Goal: Task Accomplishment & Management: Complete application form

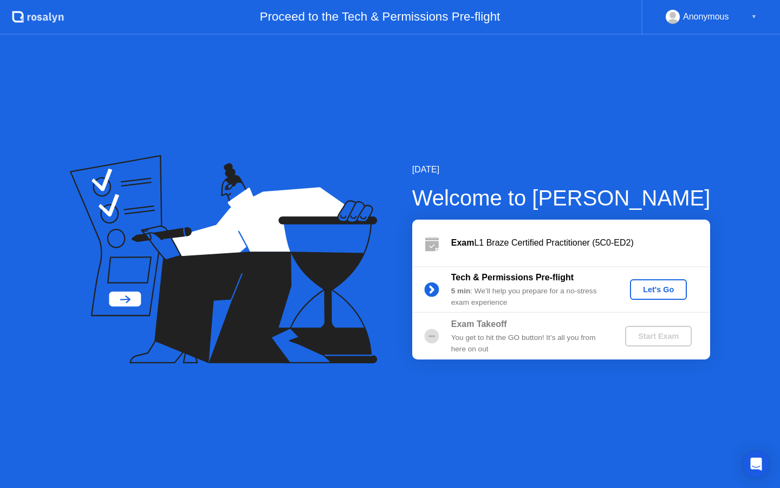
click at [652, 289] on div "Let's Go" at bounding box center [659, 289] width 48 height 9
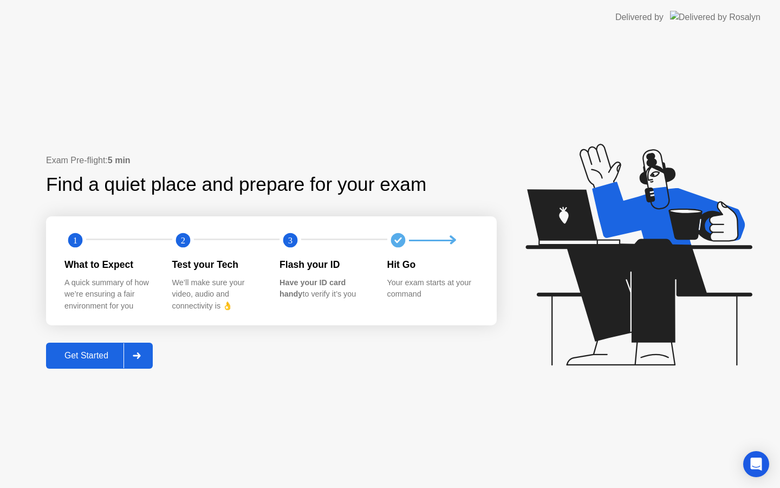
click at [107, 353] on div "Get Started" at bounding box center [86, 356] width 74 height 10
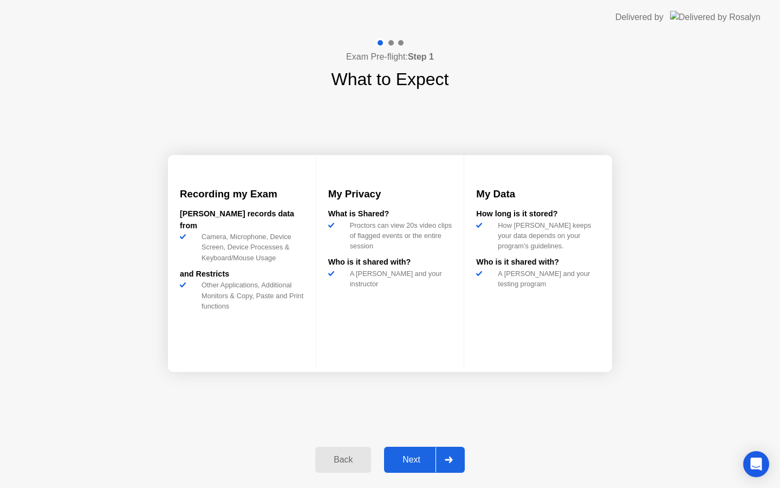
click at [421, 456] on div "Next" at bounding box center [411, 460] width 48 height 10
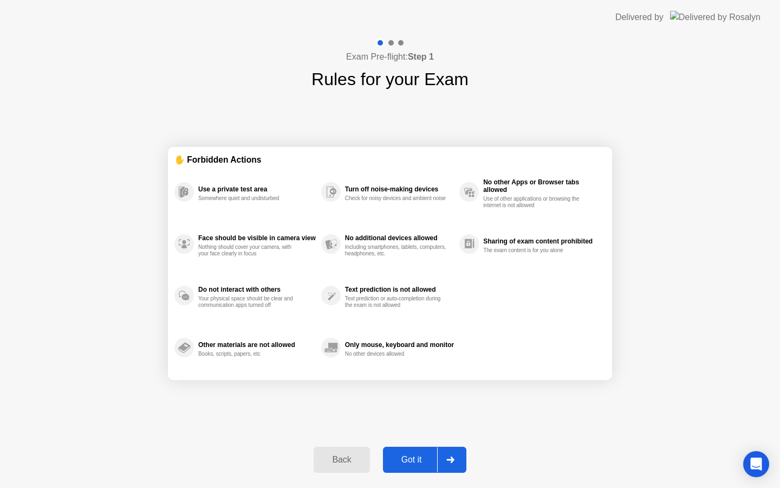
click at [421, 456] on div "Got it" at bounding box center [411, 460] width 51 height 10
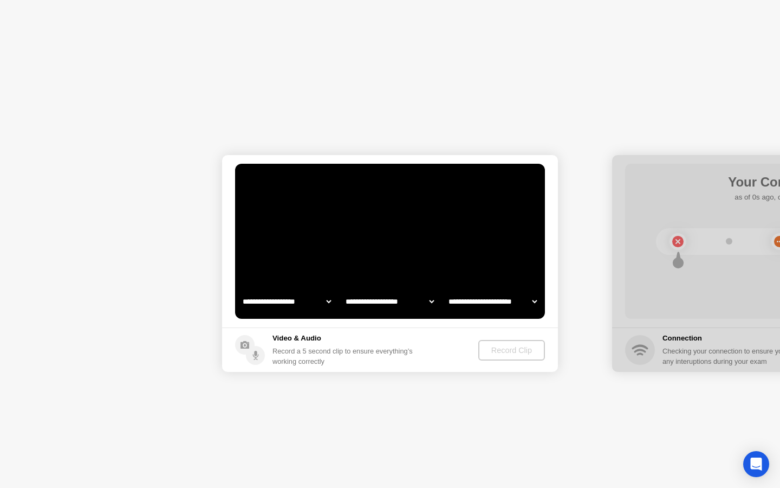
select select "**********"
select select "*******"
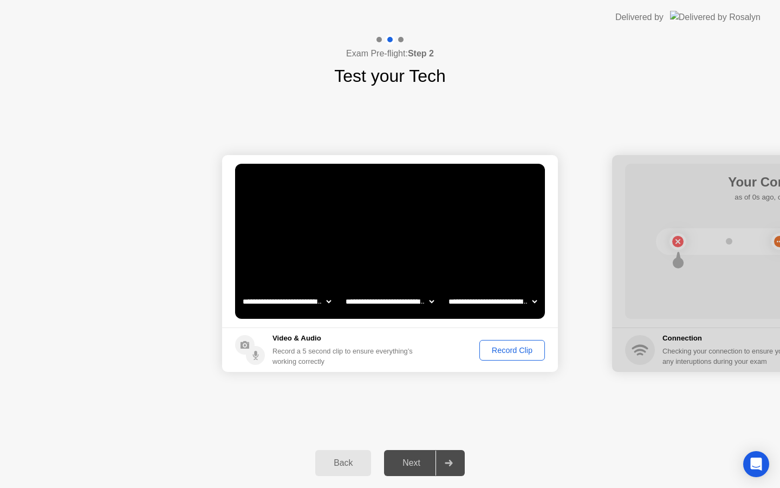
click at [500, 354] on div "Record Clip" at bounding box center [512, 350] width 58 height 9
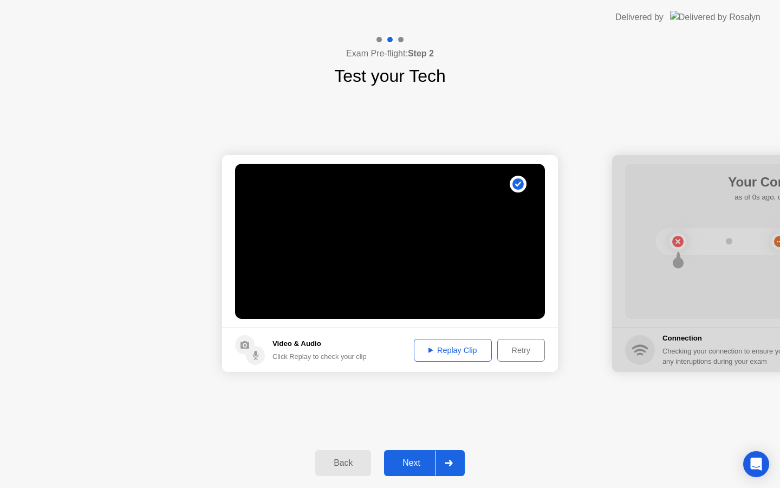
click at [408, 463] on div "Next" at bounding box center [411, 463] width 48 height 10
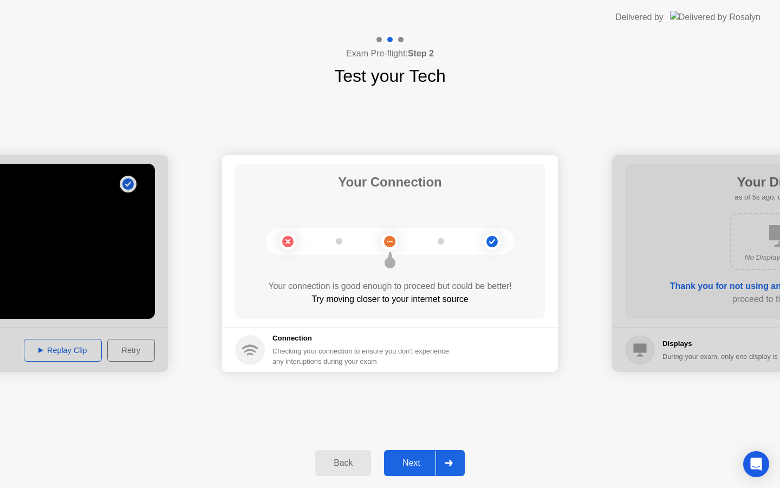
click at [408, 463] on div "Next" at bounding box center [411, 463] width 48 height 10
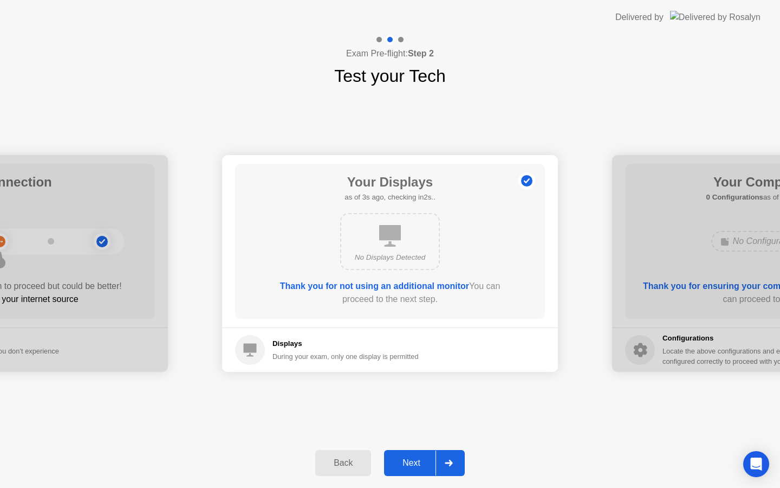
click at [408, 463] on div "Next" at bounding box center [411, 463] width 48 height 10
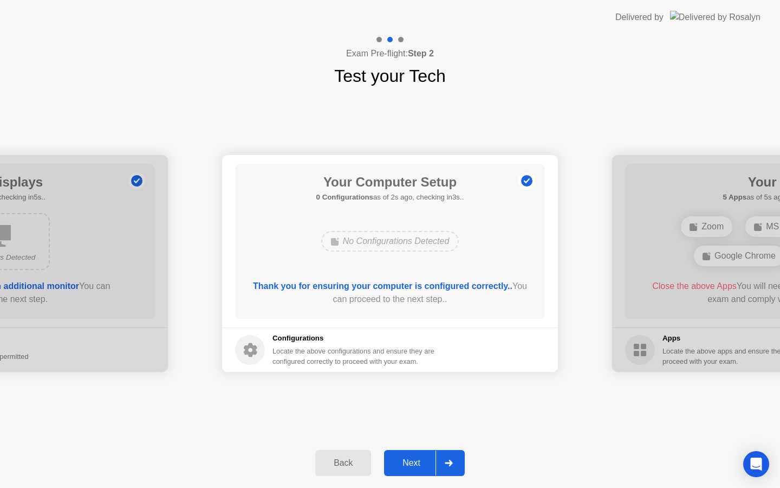
click at [408, 463] on div "Next" at bounding box center [411, 463] width 48 height 10
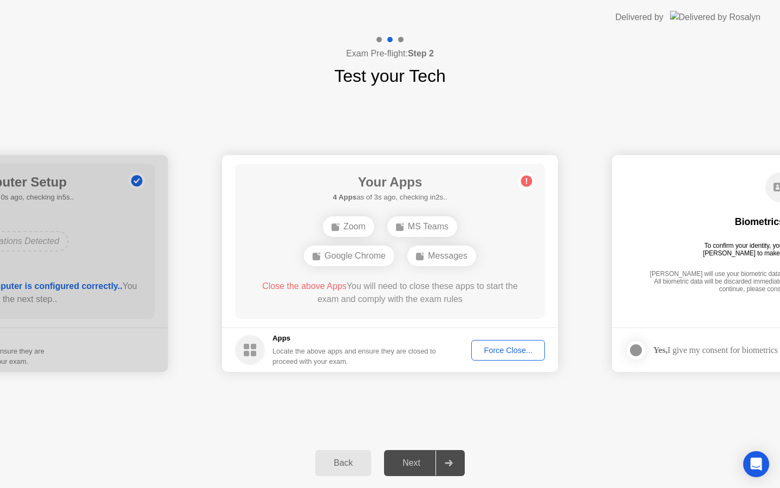
click at [505, 353] on div "Force Close..." at bounding box center [508, 350] width 66 height 9
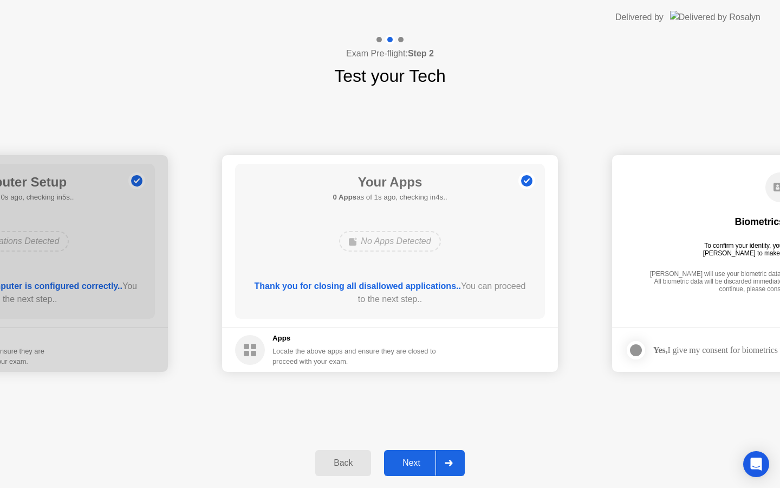
click at [415, 462] on div "Next" at bounding box center [411, 463] width 48 height 10
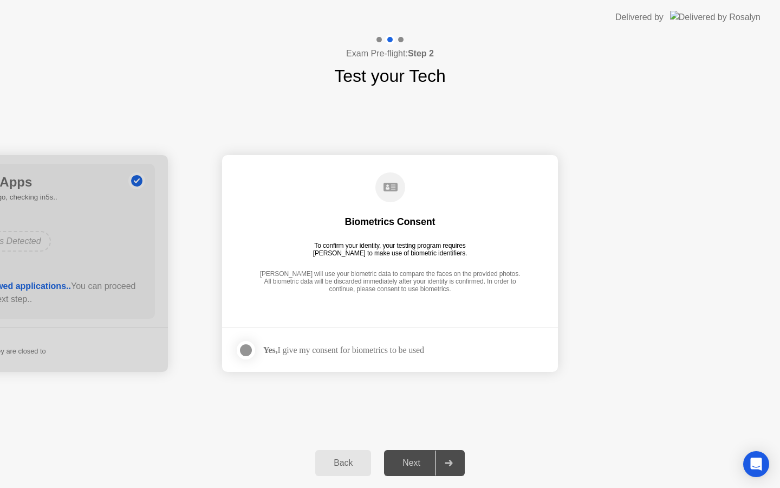
click at [246, 352] on div at bounding box center [246, 350] width 13 height 13
click at [412, 458] on div "Next" at bounding box center [411, 463] width 48 height 10
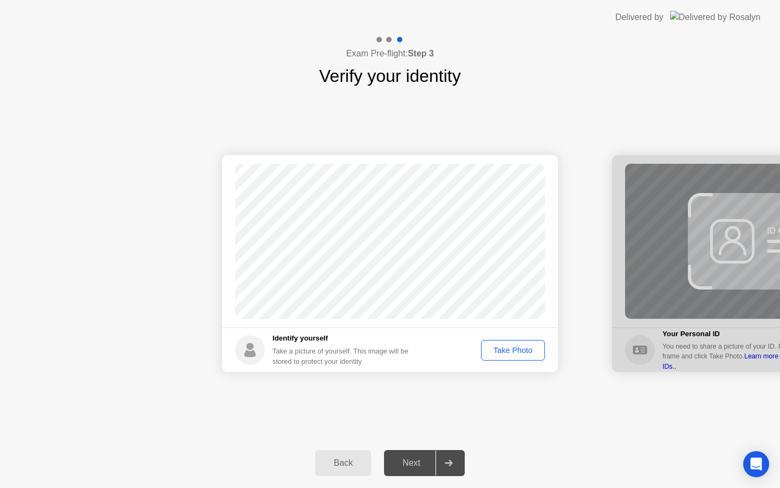
click at [519, 350] on div "Take Photo" at bounding box center [513, 350] width 56 height 9
click at [420, 463] on div "Next" at bounding box center [411, 463] width 48 height 10
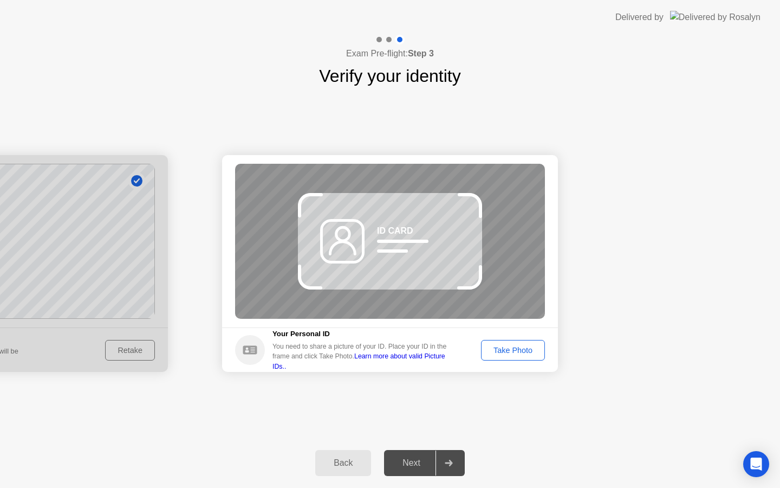
drag, startPoint x: 434, startPoint y: 234, endPoint x: 434, endPoint y: 274, distance: 40.1
click at [434, 274] on div "ID CARD" at bounding box center [390, 241] width 310 height 155
click at [510, 354] on div "Take Photo" at bounding box center [513, 350] width 56 height 9
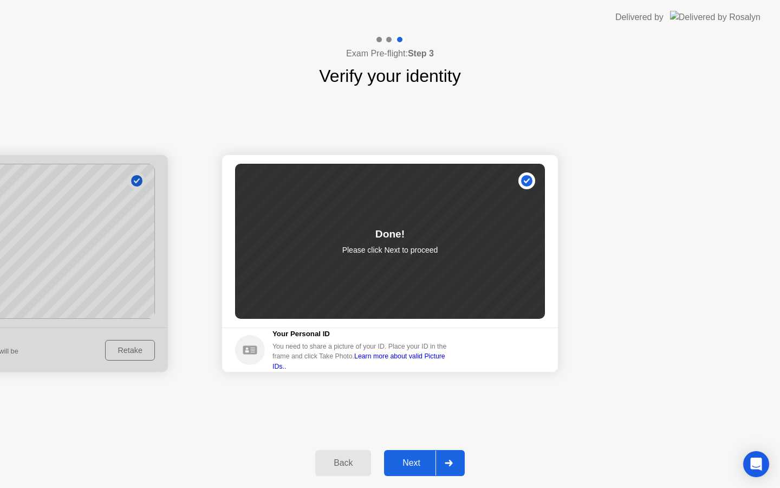
click at [415, 463] on div "Next" at bounding box center [411, 463] width 48 height 10
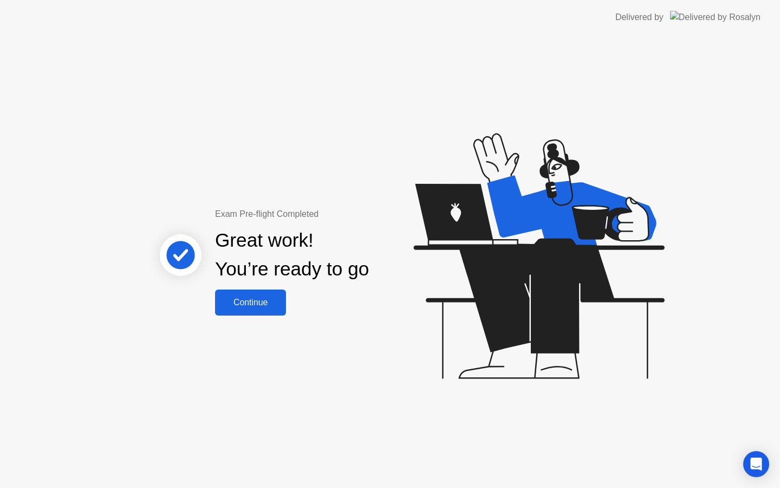
click at [255, 298] on div "Continue" at bounding box center [250, 303] width 64 height 10
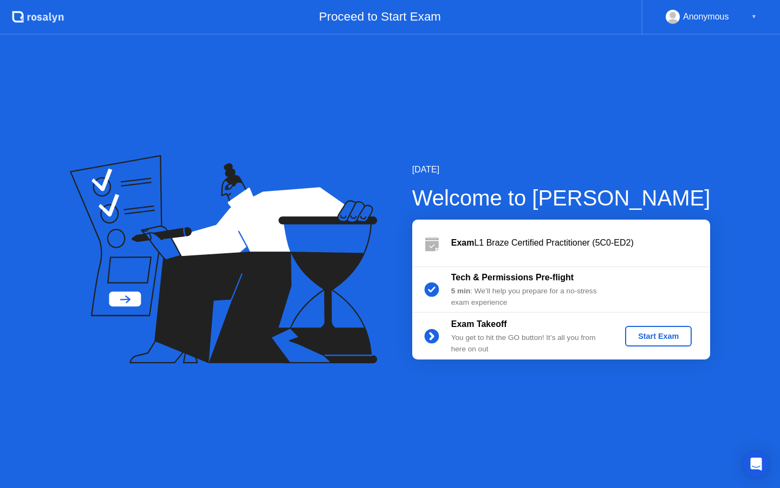
click at [679, 338] on div "Start Exam" at bounding box center [659, 336] width 58 height 9
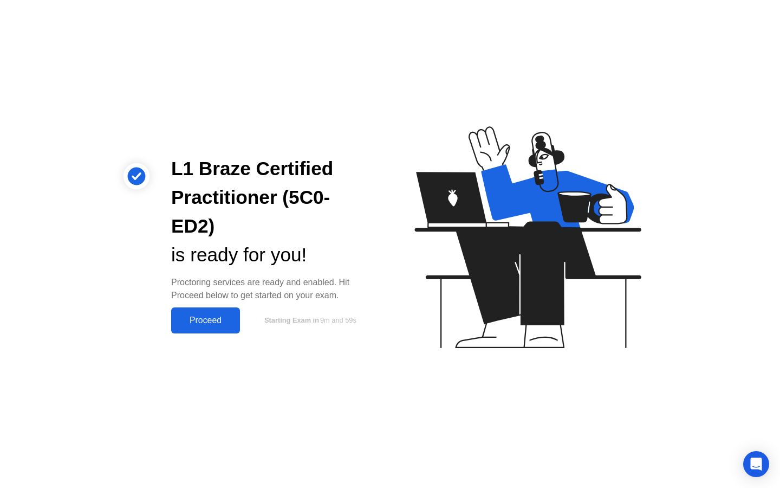
click at [216, 315] on div "Proceed" at bounding box center [206, 320] width 62 height 10
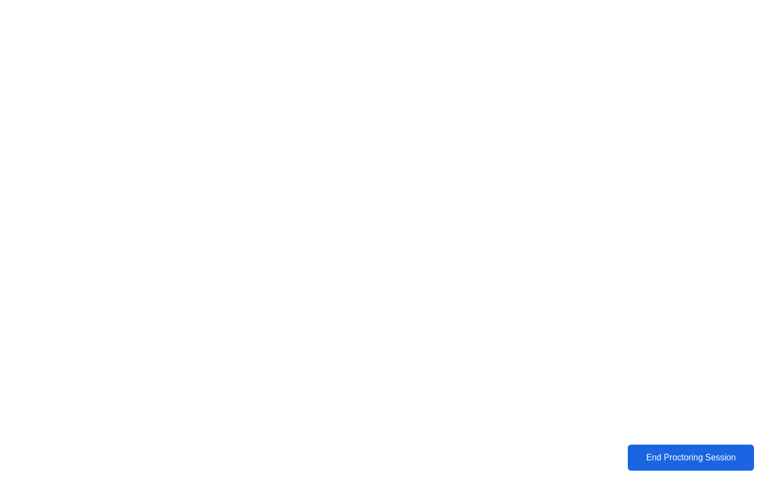
click at [722, 453] on div "End Proctoring Session" at bounding box center [691, 458] width 120 height 10
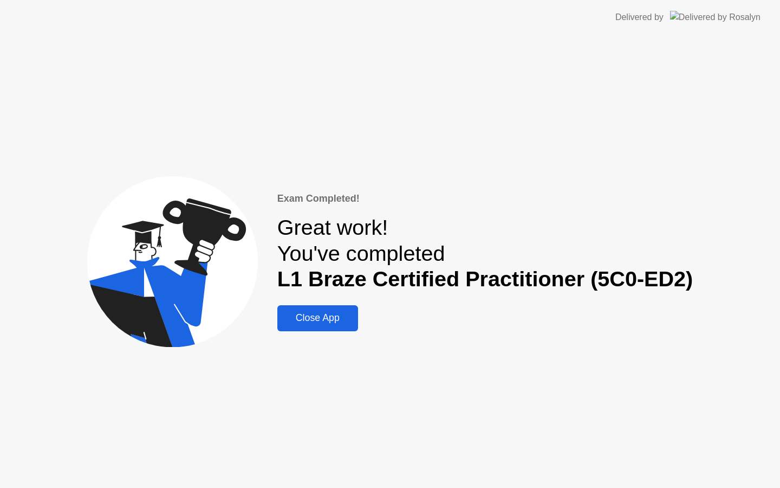
click at [325, 316] on div "Close App" at bounding box center [318, 317] width 74 height 11
